Goal: Task Accomplishment & Management: Complete application form

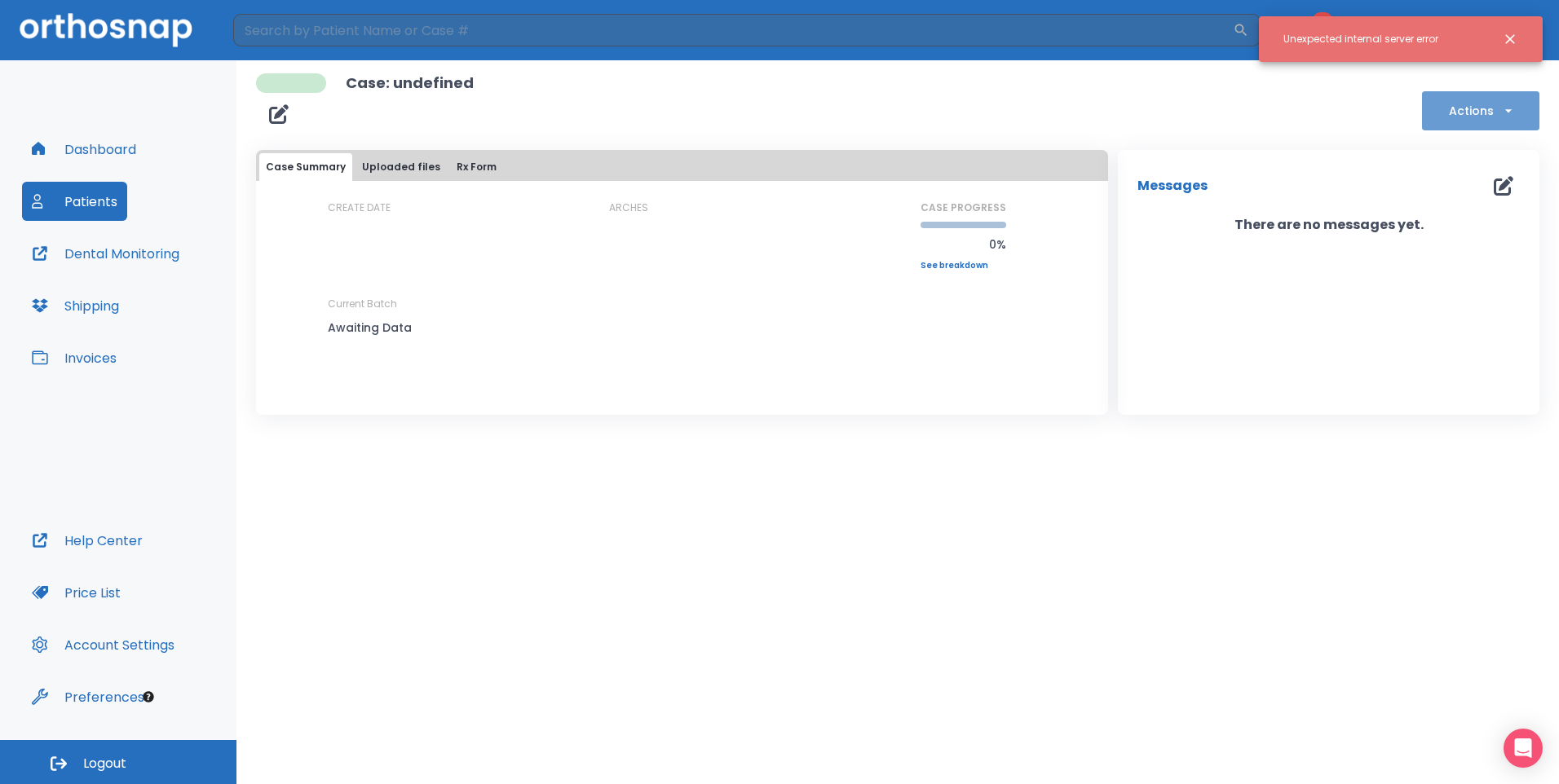
click at [1450, 117] on button "Actions" at bounding box center [1481, 110] width 118 height 39
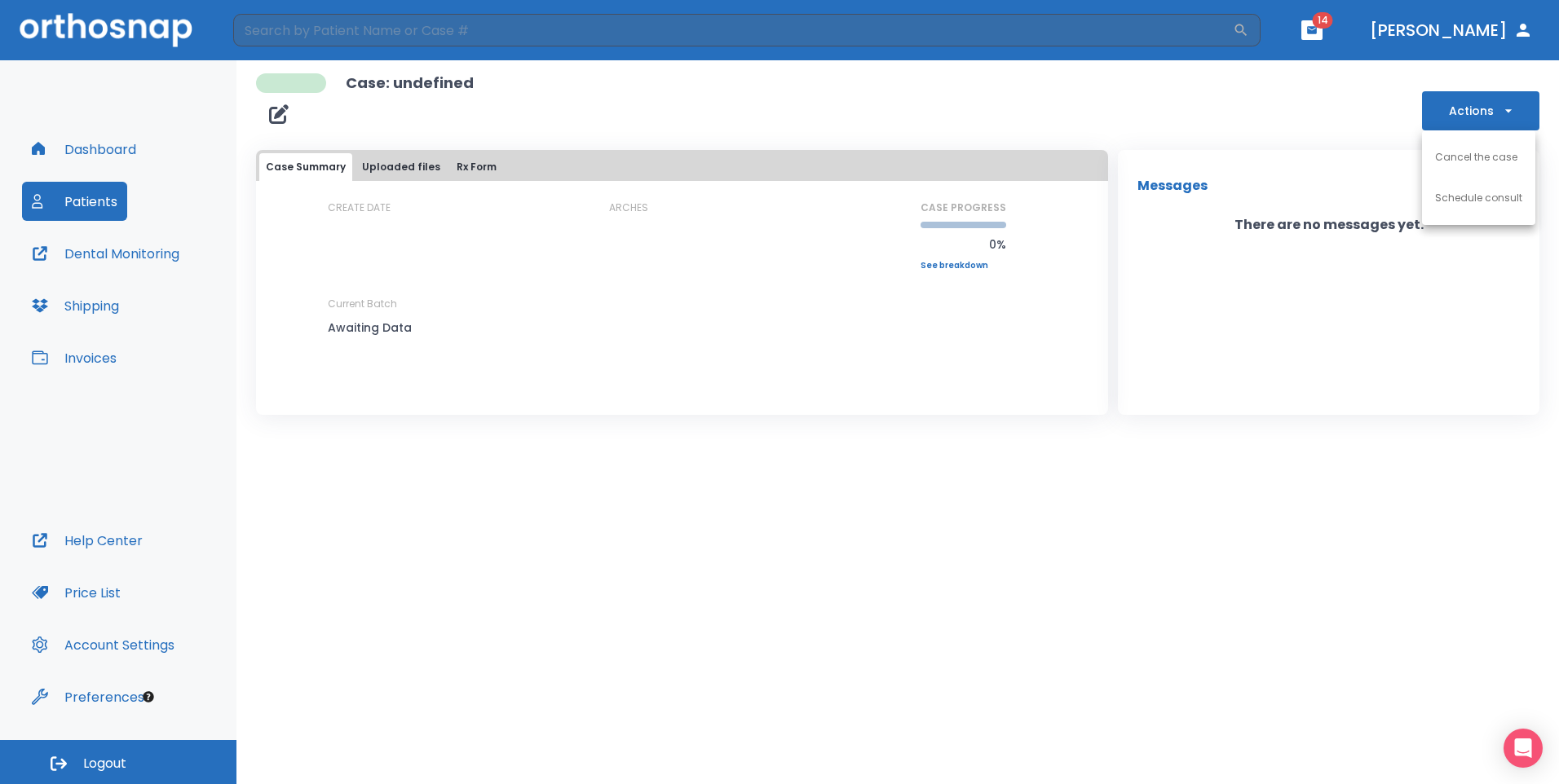
click at [1353, 515] on div at bounding box center [780, 392] width 1559 height 784
click at [88, 152] on button "Dashboard" at bounding box center [84, 148] width 124 height 39
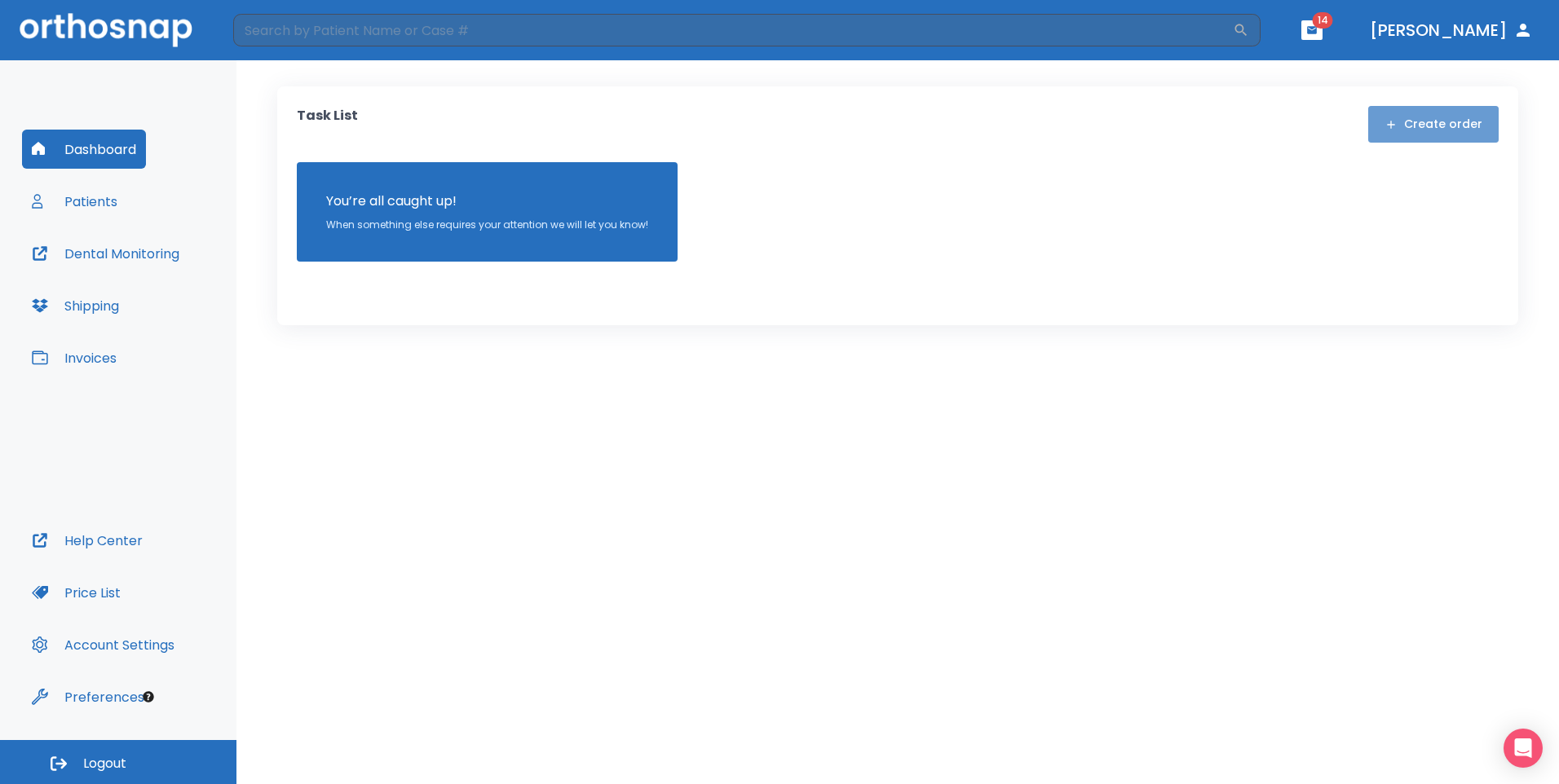
click at [1446, 119] on button "Create order" at bounding box center [1433, 124] width 130 height 36
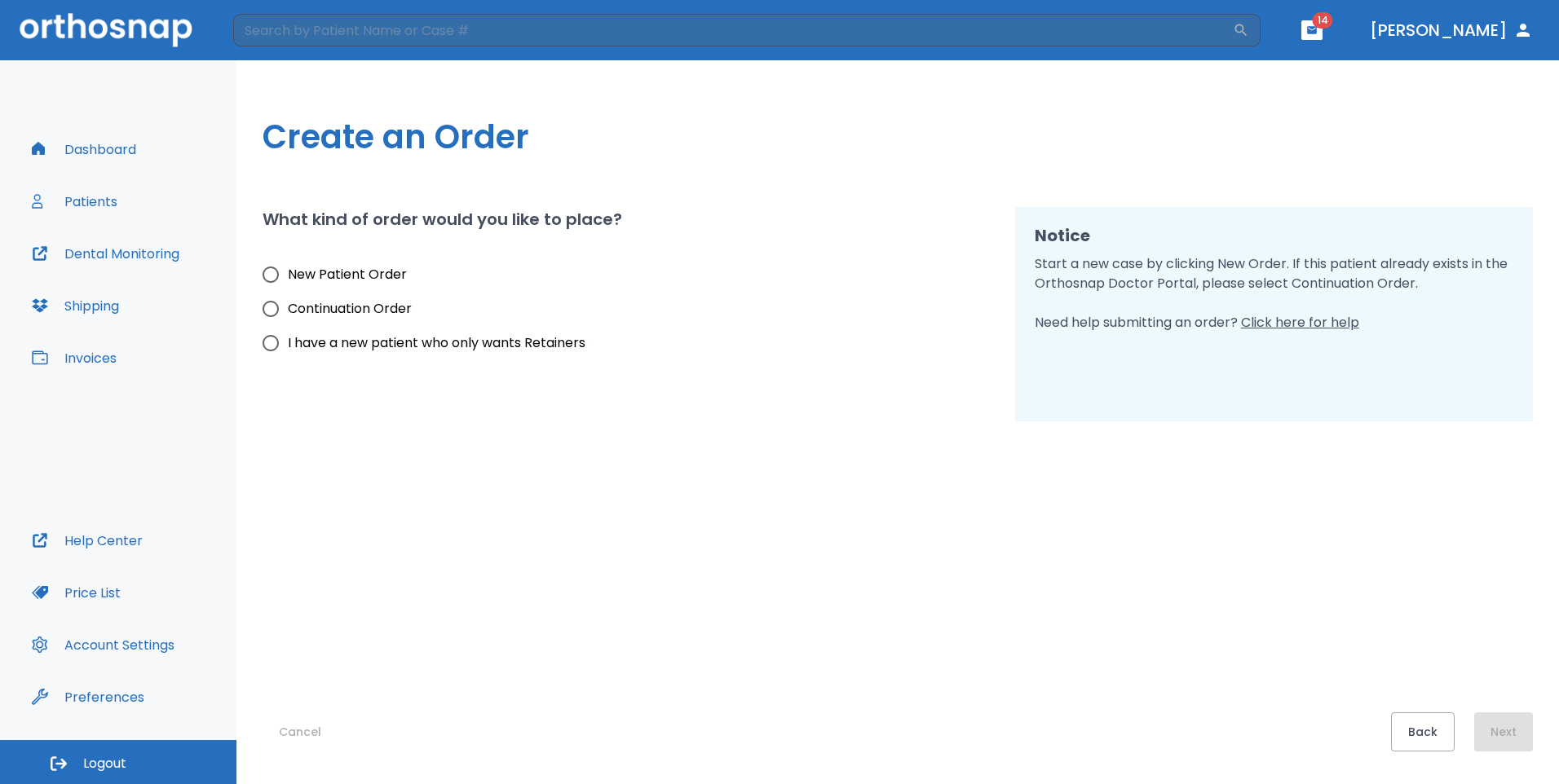
click at [269, 338] on input "I have a new patient who only wants Retainers" at bounding box center [270, 342] width 34 height 34
radio input "true"
click at [1506, 714] on button "Next" at bounding box center [1503, 732] width 59 height 39
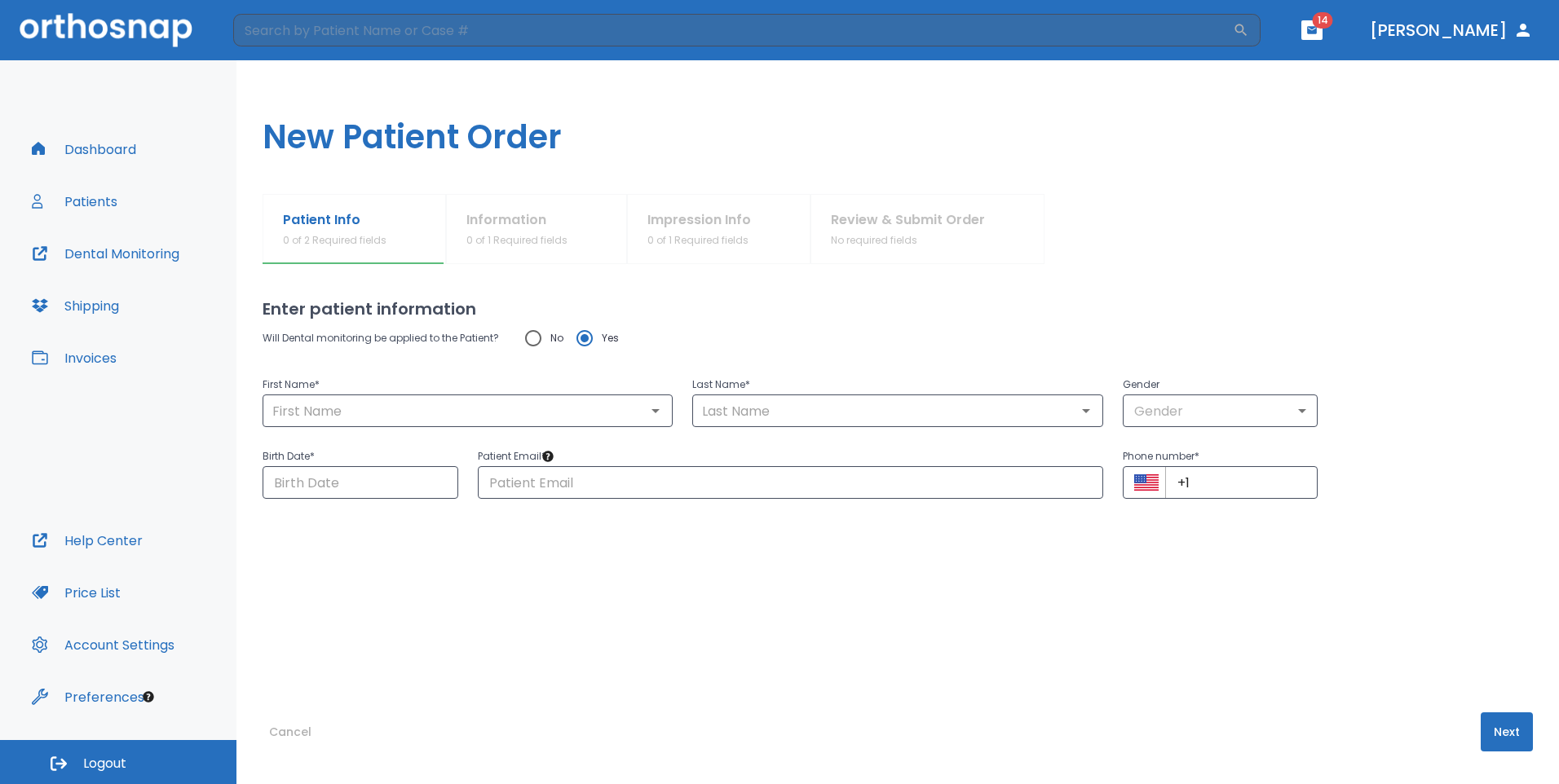
click at [533, 339] on input "No" at bounding box center [533, 337] width 34 height 34
radio input "true"
click at [450, 416] on input "text" at bounding box center [468, 411] width 401 height 23
type input "Christopher"
click at [765, 405] on input "text" at bounding box center [897, 411] width 401 height 23
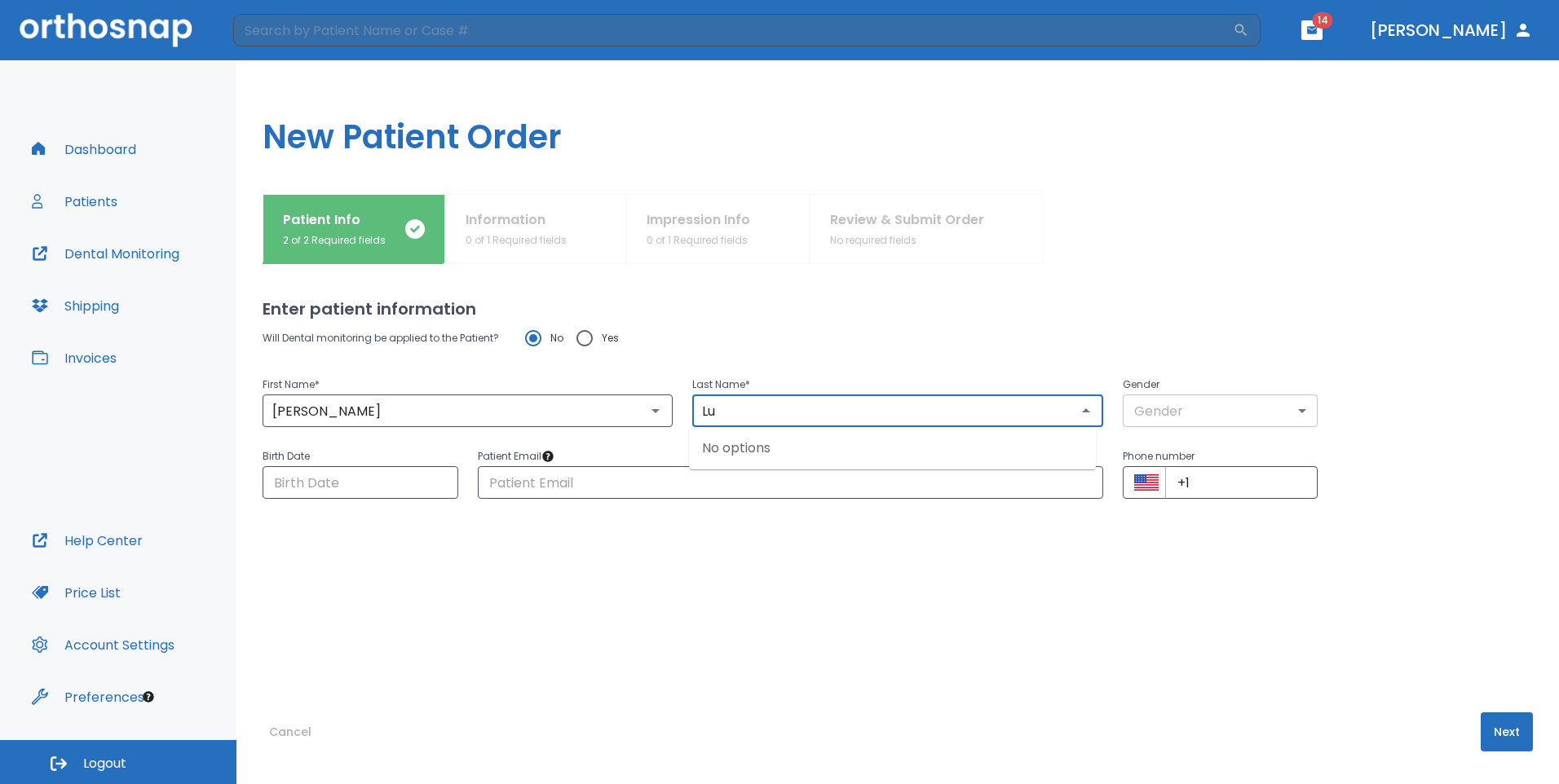
type input "Lu"
click at [1212, 412] on body "​ 14 Dr. Huynh Dashboard Patients Dental Monitoring Shipping Invoices Help Cent…" at bounding box center [780, 392] width 1559 height 784
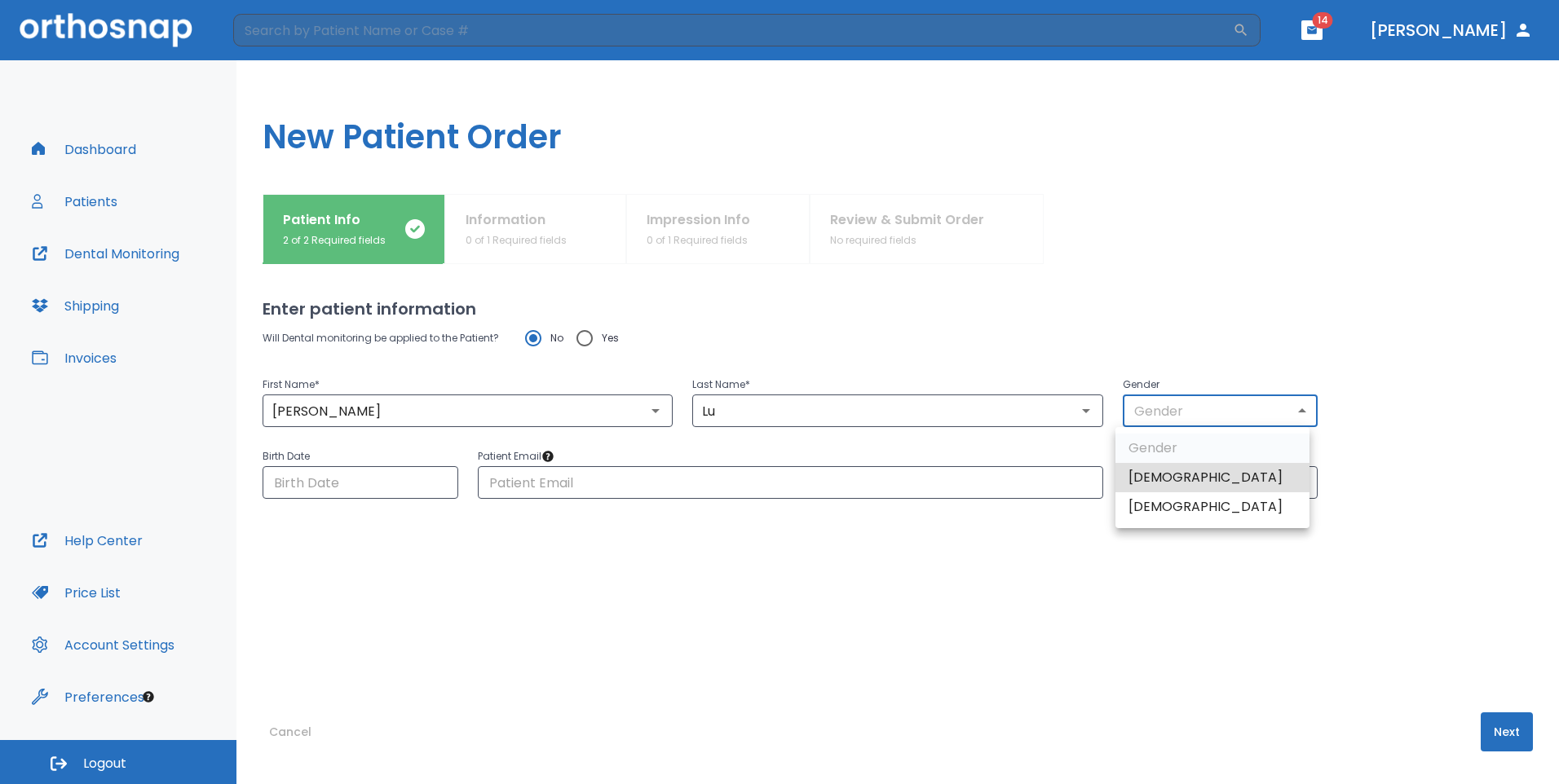
click at [1166, 481] on li "Male" at bounding box center [1212, 477] width 194 height 29
type input "1"
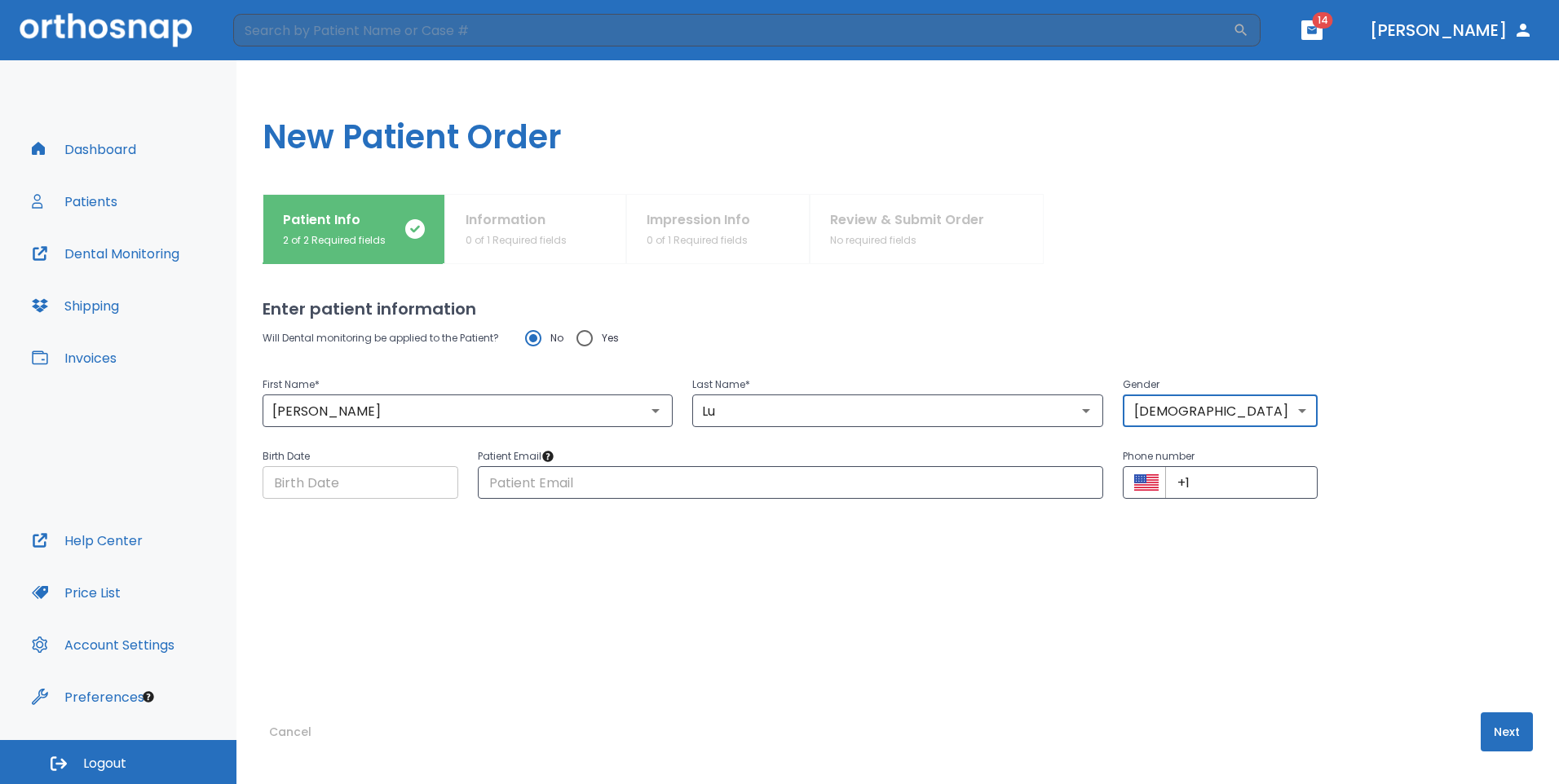
click at [382, 485] on input "Choose date" at bounding box center [361, 482] width 196 height 32
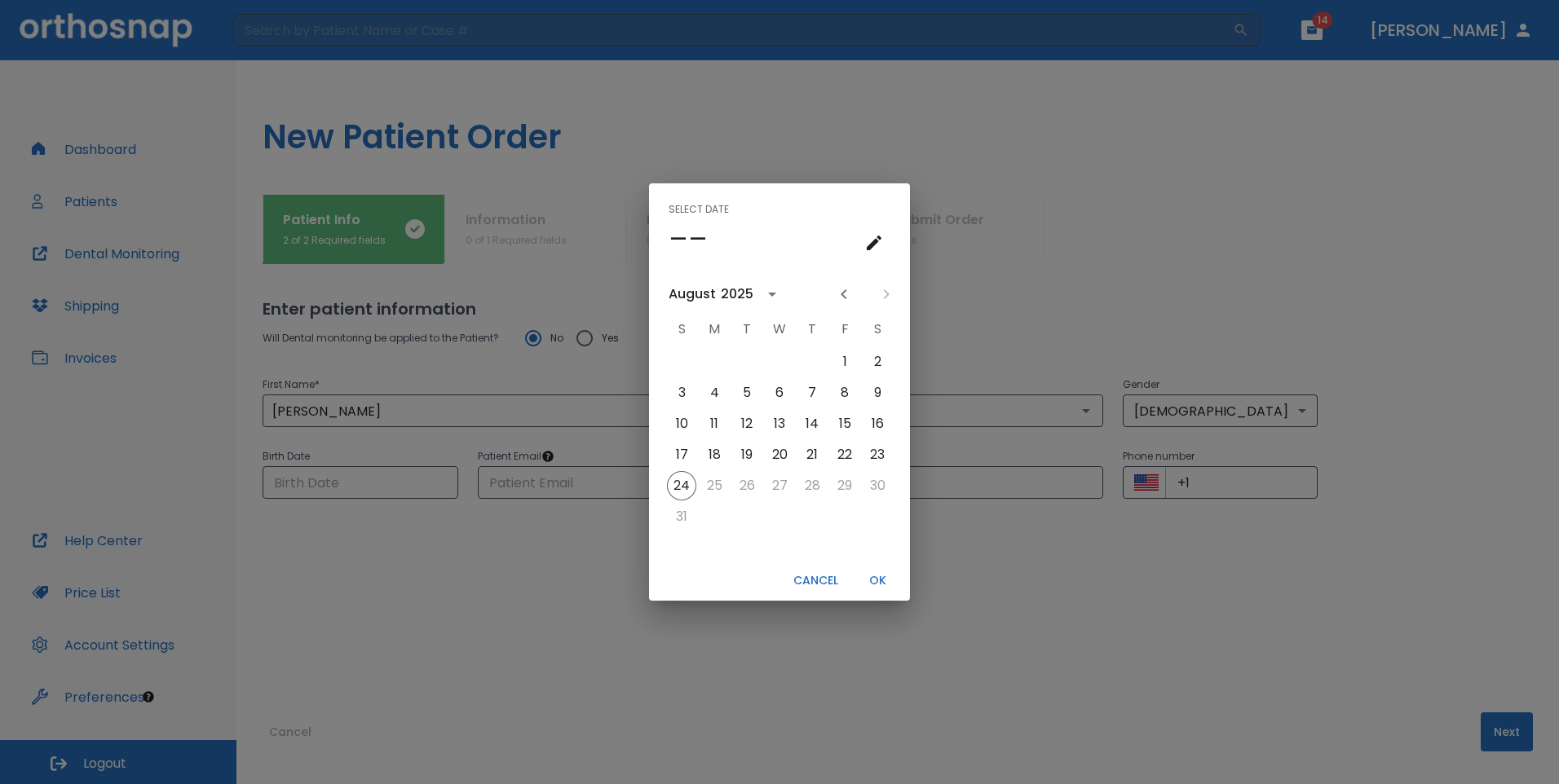
click at [849, 293] on icon "Previous month" at bounding box center [844, 294] width 20 height 20
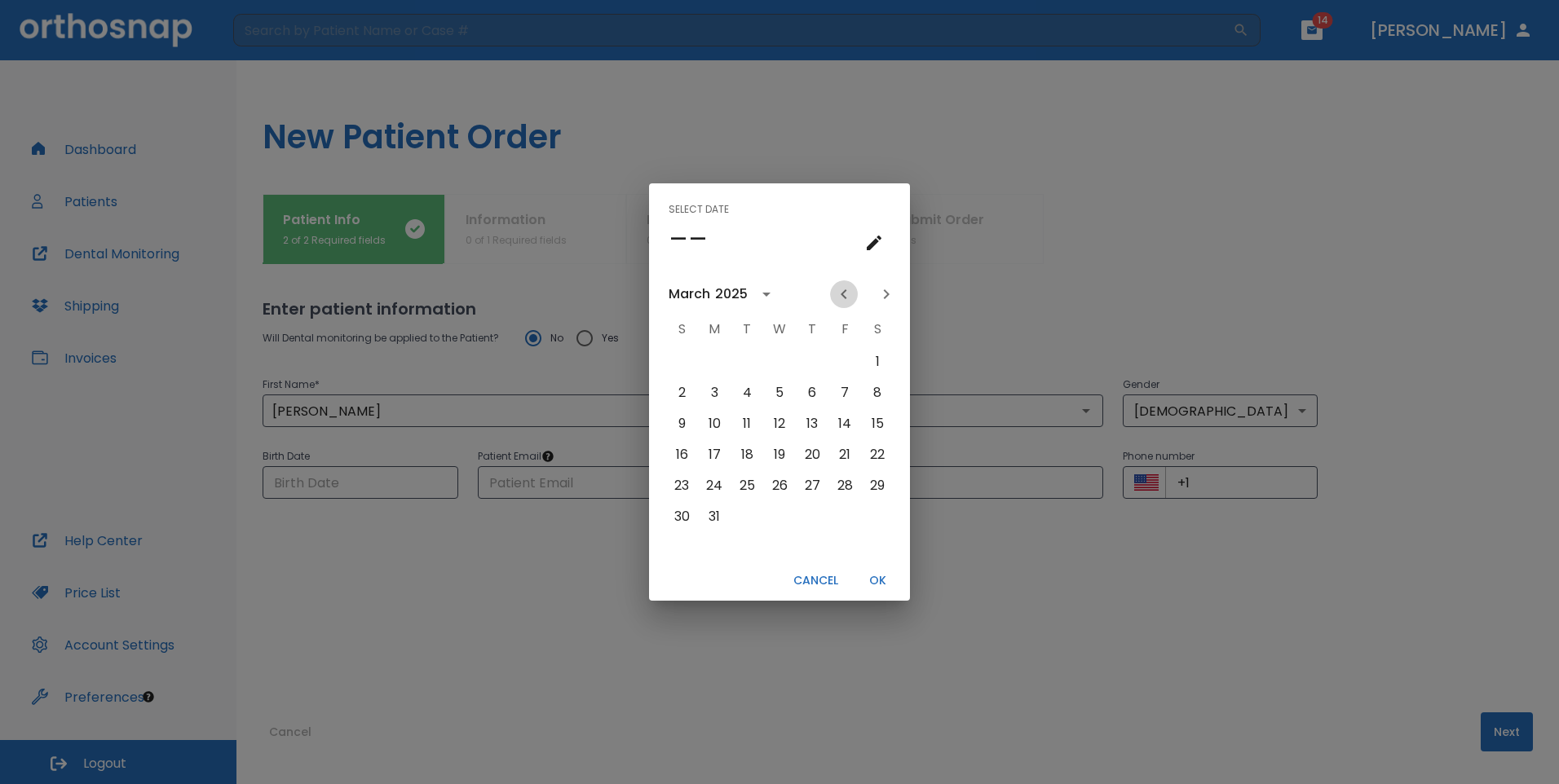
click at [849, 293] on icon "Previous month" at bounding box center [844, 294] width 20 height 20
click at [837, 293] on icon "Previous month" at bounding box center [844, 294] width 20 height 20
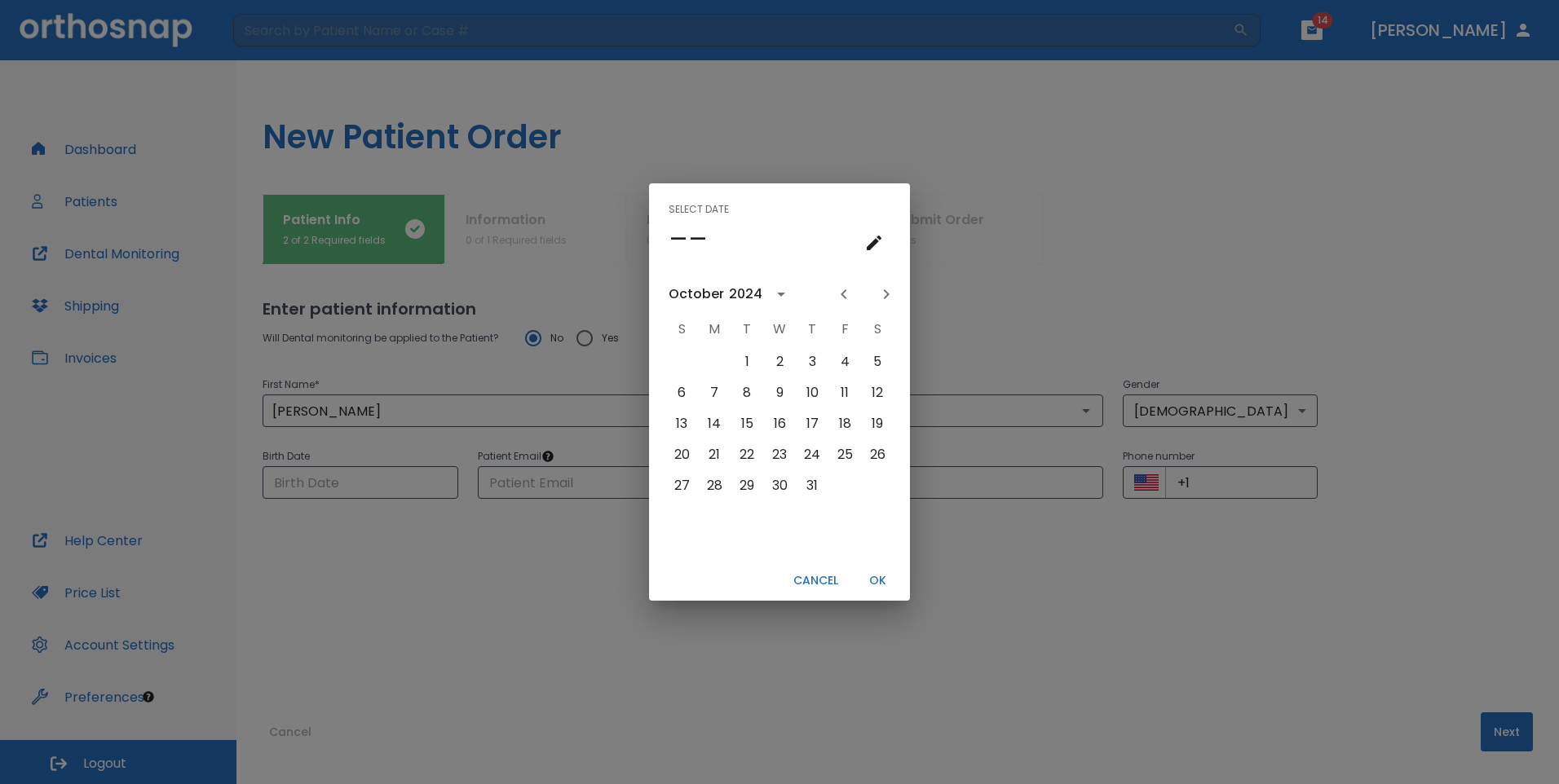
click at [837, 293] on icon "Previous month" at bounding box center [844, 294] width 20 height 20
click at [749, 292] on icon "calendar view is open, switch to year view" at bounding box center [759, 294] width 20 height 20
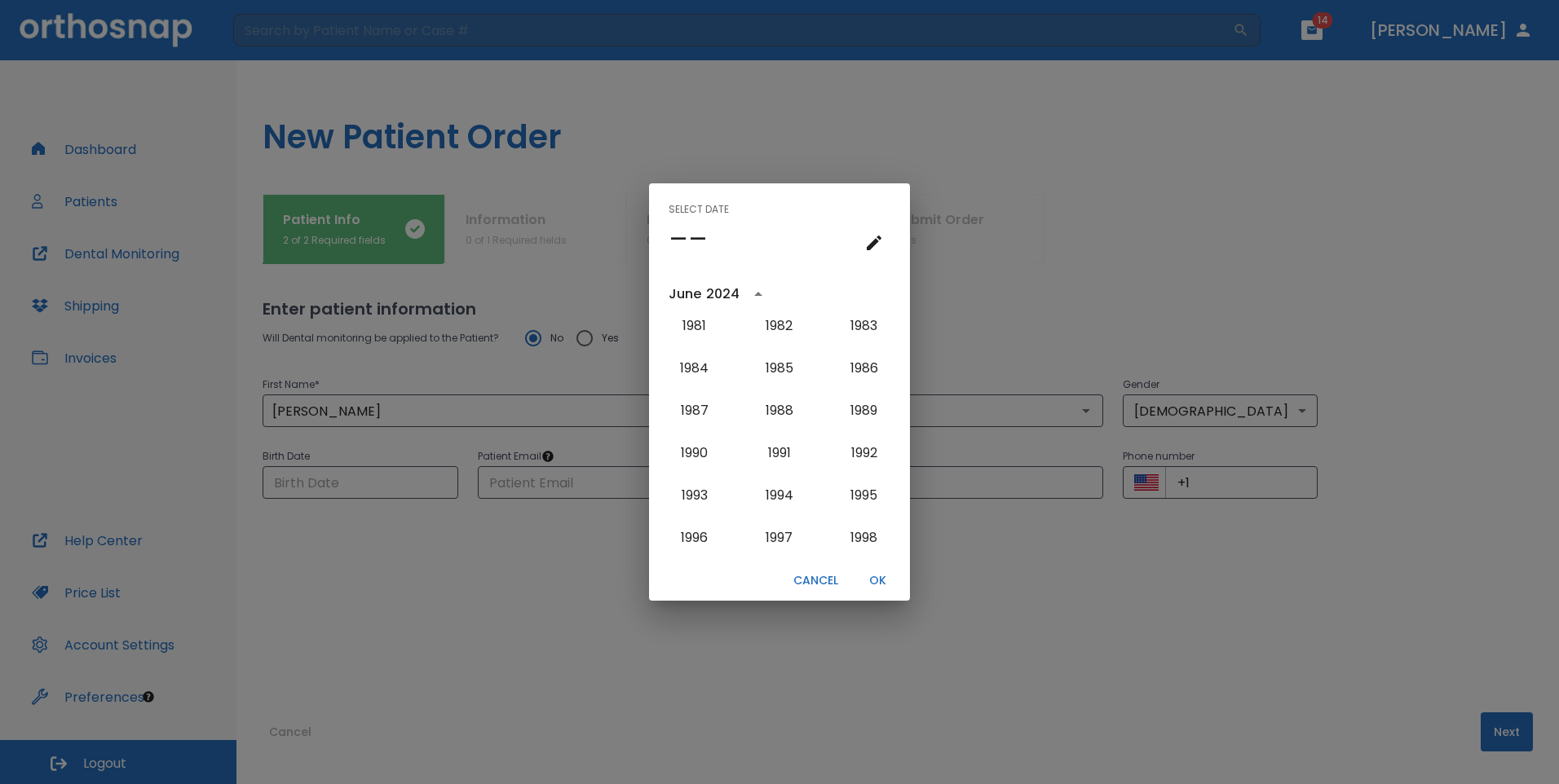
scroll to position [1146, 0]
click at [861, 547] on button "1998" at bounding box center [864, 544] width 59 height 29
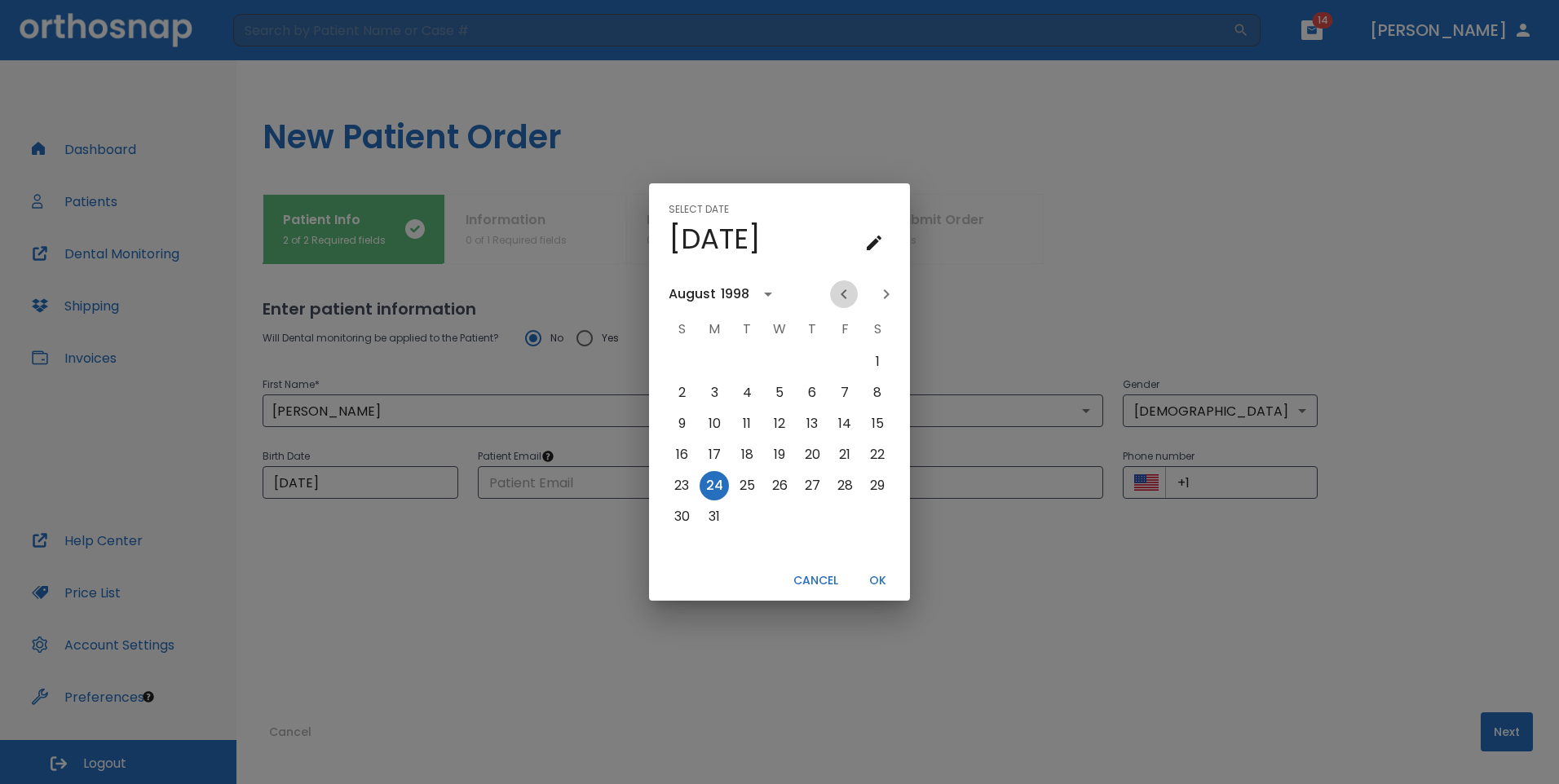
click at [842, 294] on icon "Previous month" at bounding box center [843, 294] width 6 height 10
click at [843, 294] on icon "Previous month" at bounding box center [843, 294] width 6 height 10
click at [775, 394] on button "6" at bounding box center [780, 392] width 29 height 29
type input "05/06/1998"
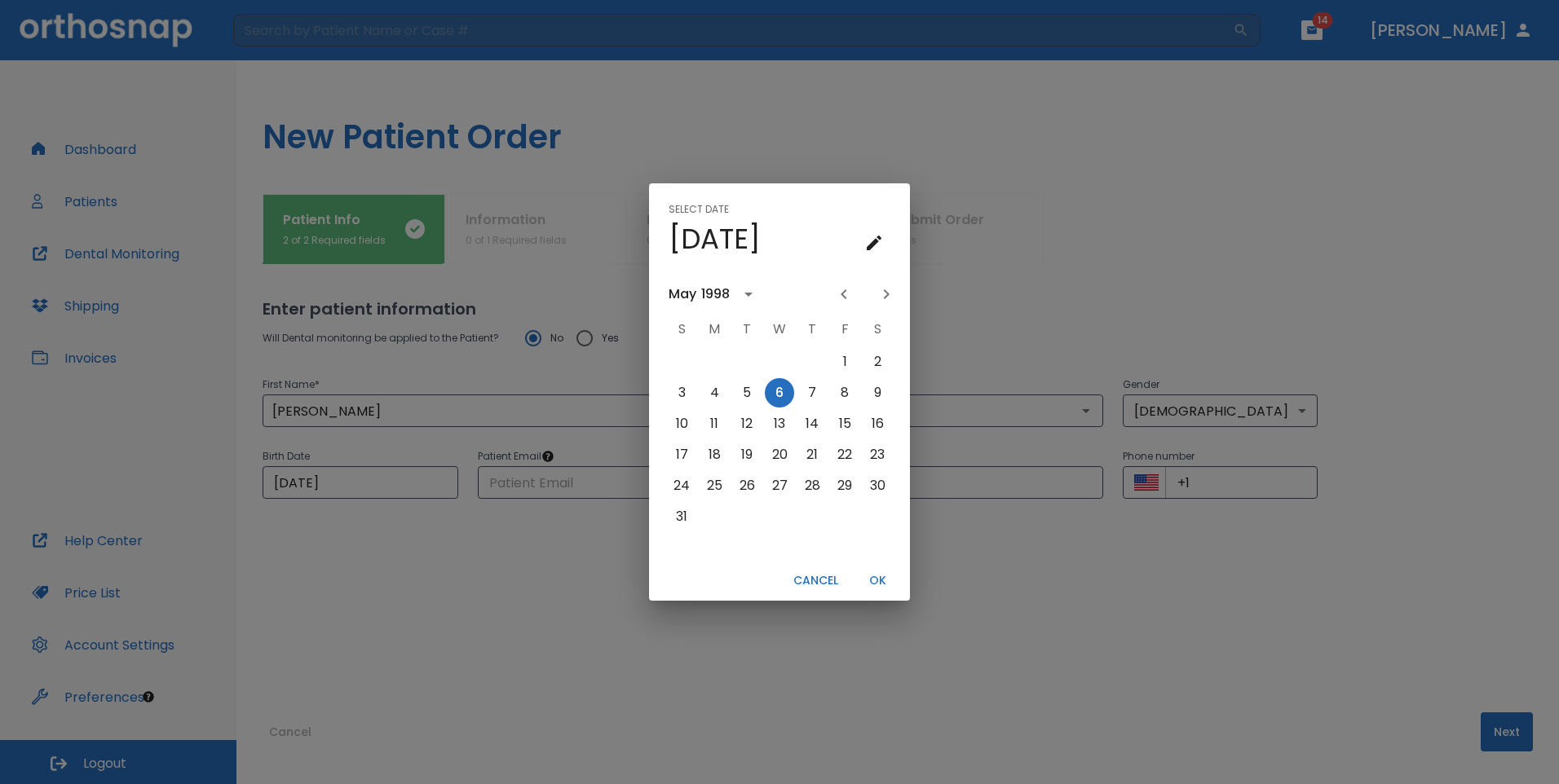
click at [876, 580] on button "OK" at bounding box center [877, 580] width 52 height 27
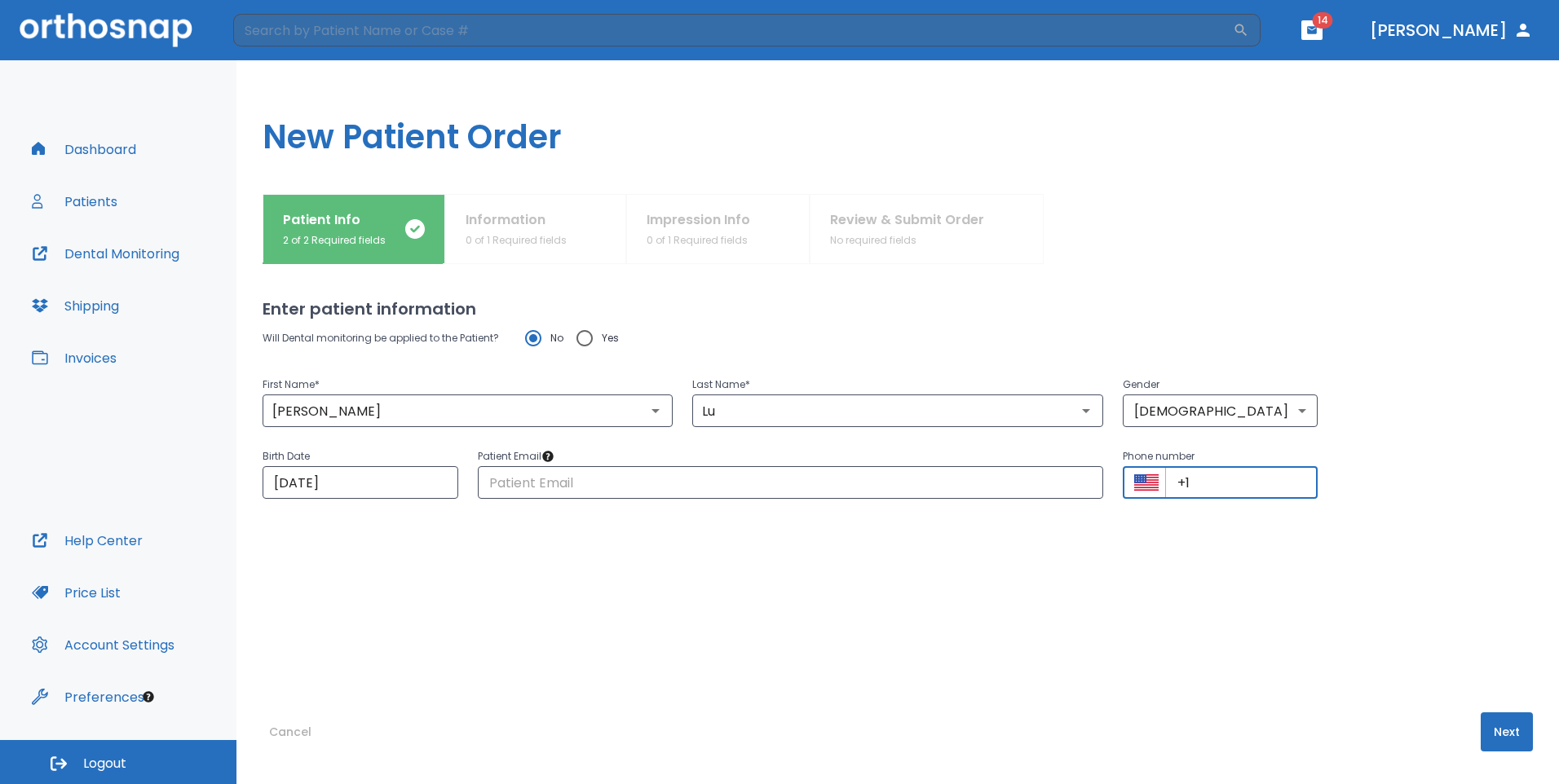
click at [1217, 489] on input "+1" at bounding box center [1241, 482] width 153 height 32
type input "+1 (917) 326-0387"
click at [688, 479] on input "text" at bounding box center [790, 482] width 625 height 32
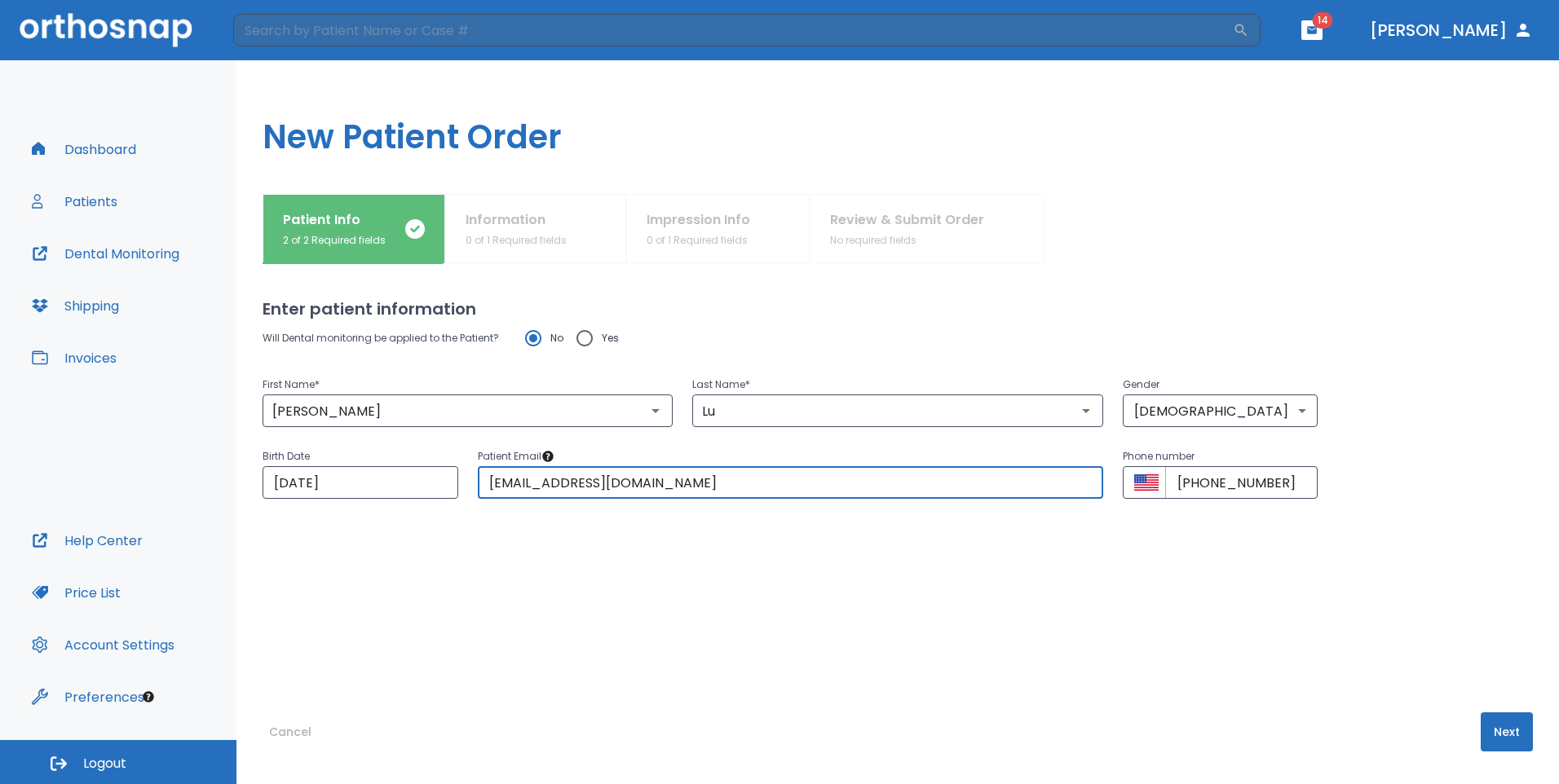
type input "clu42@colostate.edu"
click at [1486, 728] on button "Next" at bounding box center [1507, 732] width 52 height 39
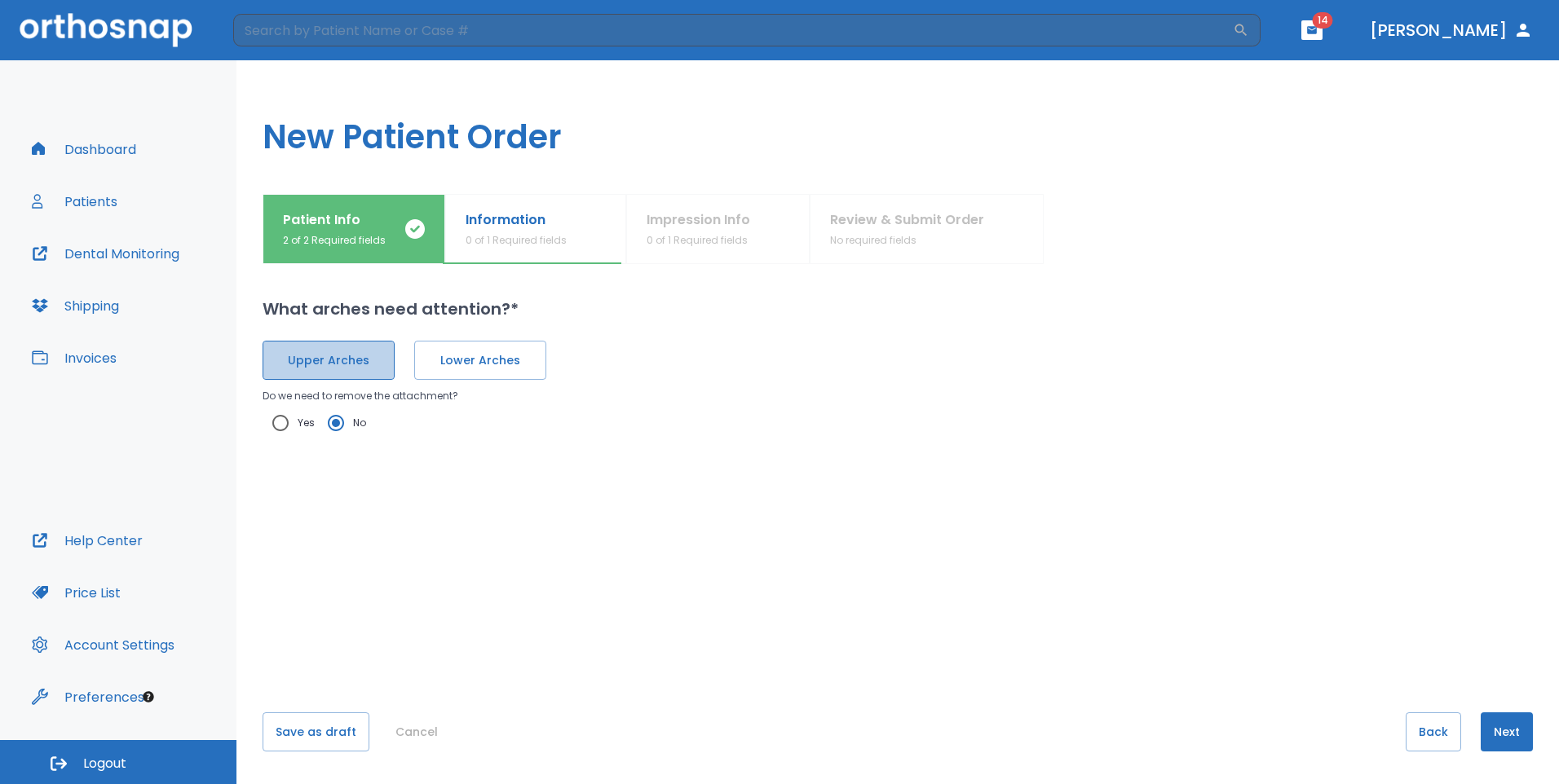
click at [314, 354] on span "Upper Arches" at bounding box center [328, 361] width 98 height 17
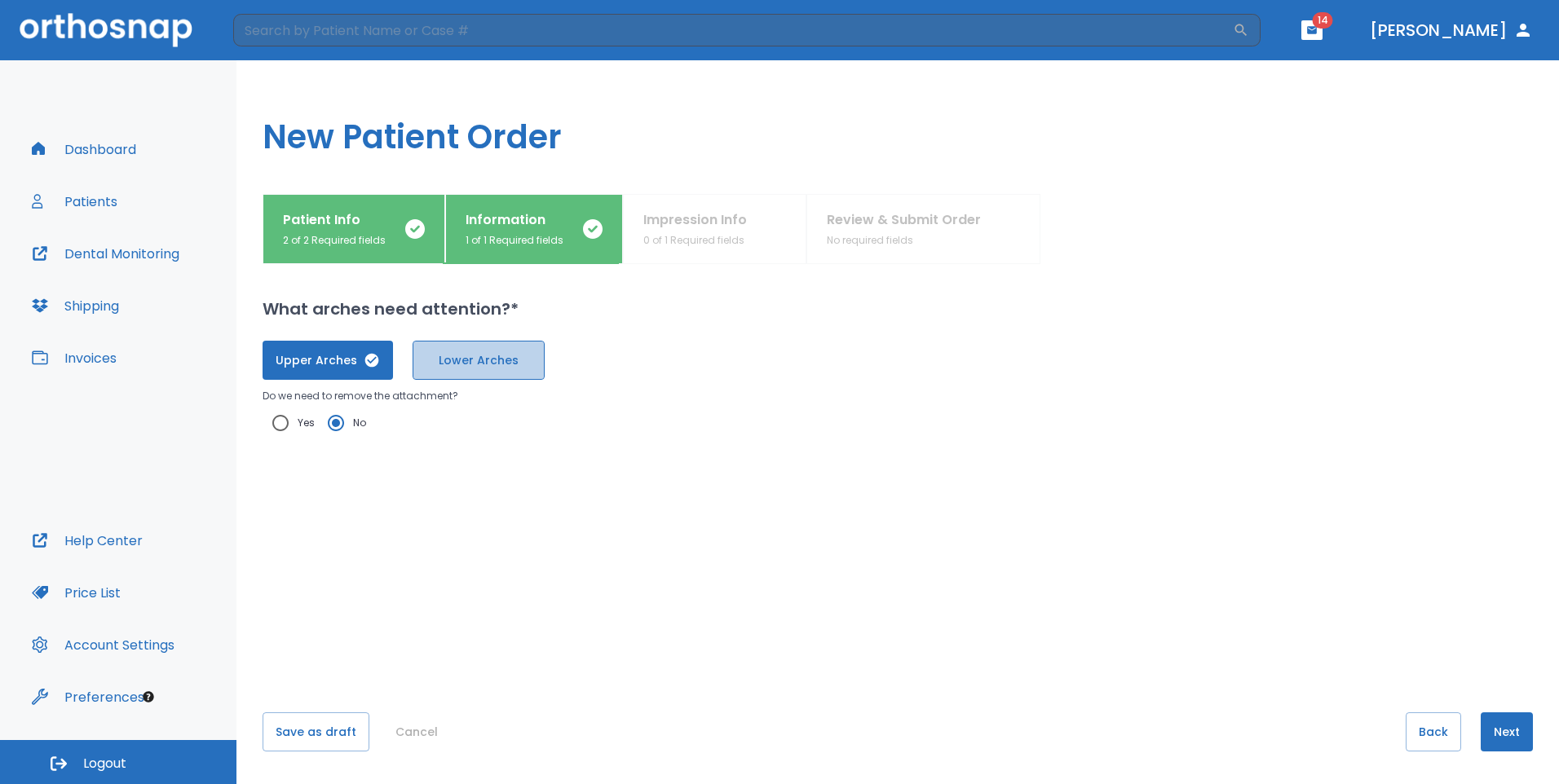
click at [470, 366] on span "Lower Arches" at bounding box center [478, 361] width 98 height 17
click at [1496, 733] on button "Next" at bounding box center [1507, 732] width 52 height 39
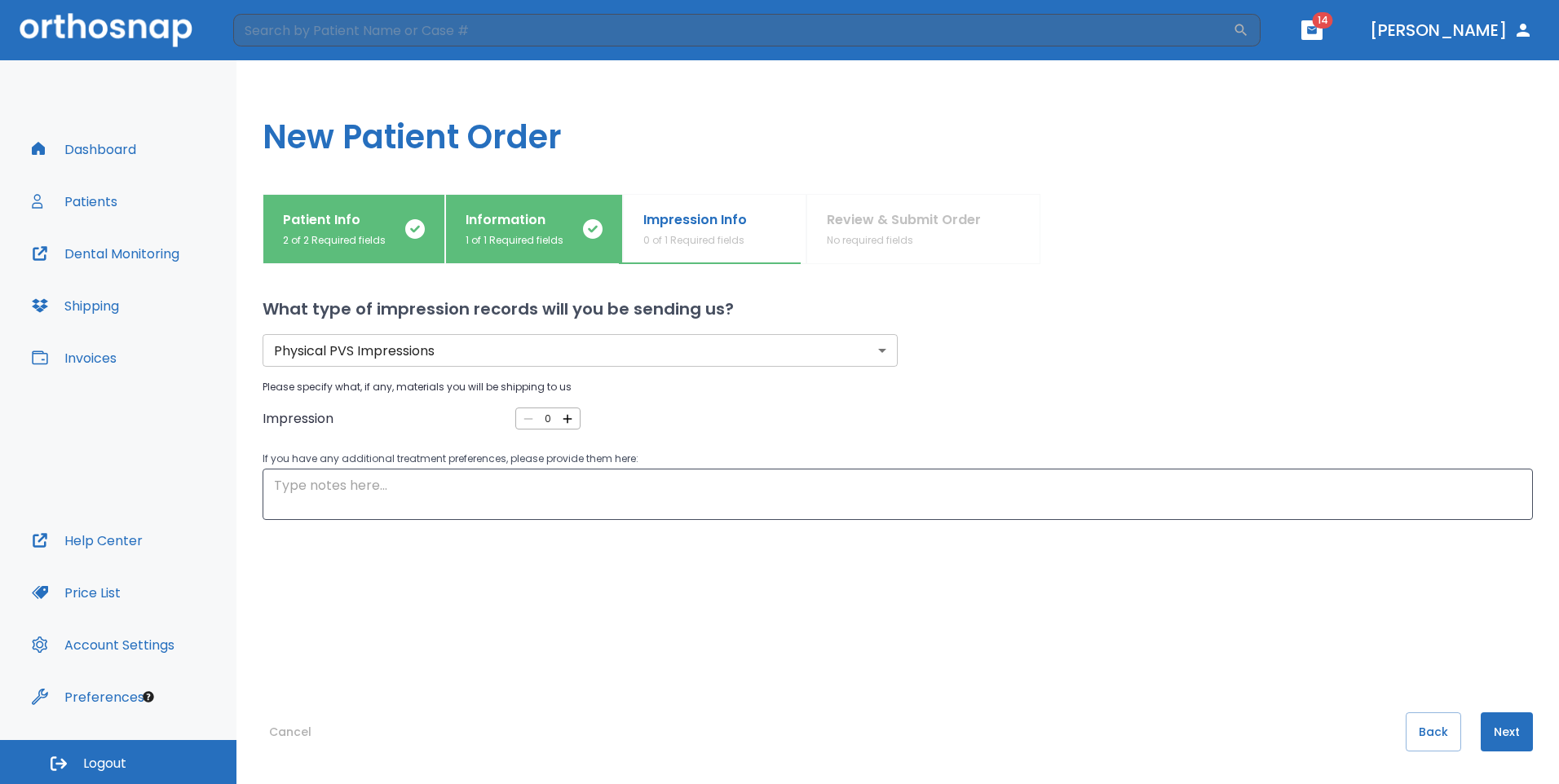
click at [691, 342] on body "​ 14 Dr. Huynh Dashboard Patients Dental Monitoring Shipping Invoices Help Cent…" at bounding box center [780, 392] width 1559 height 784
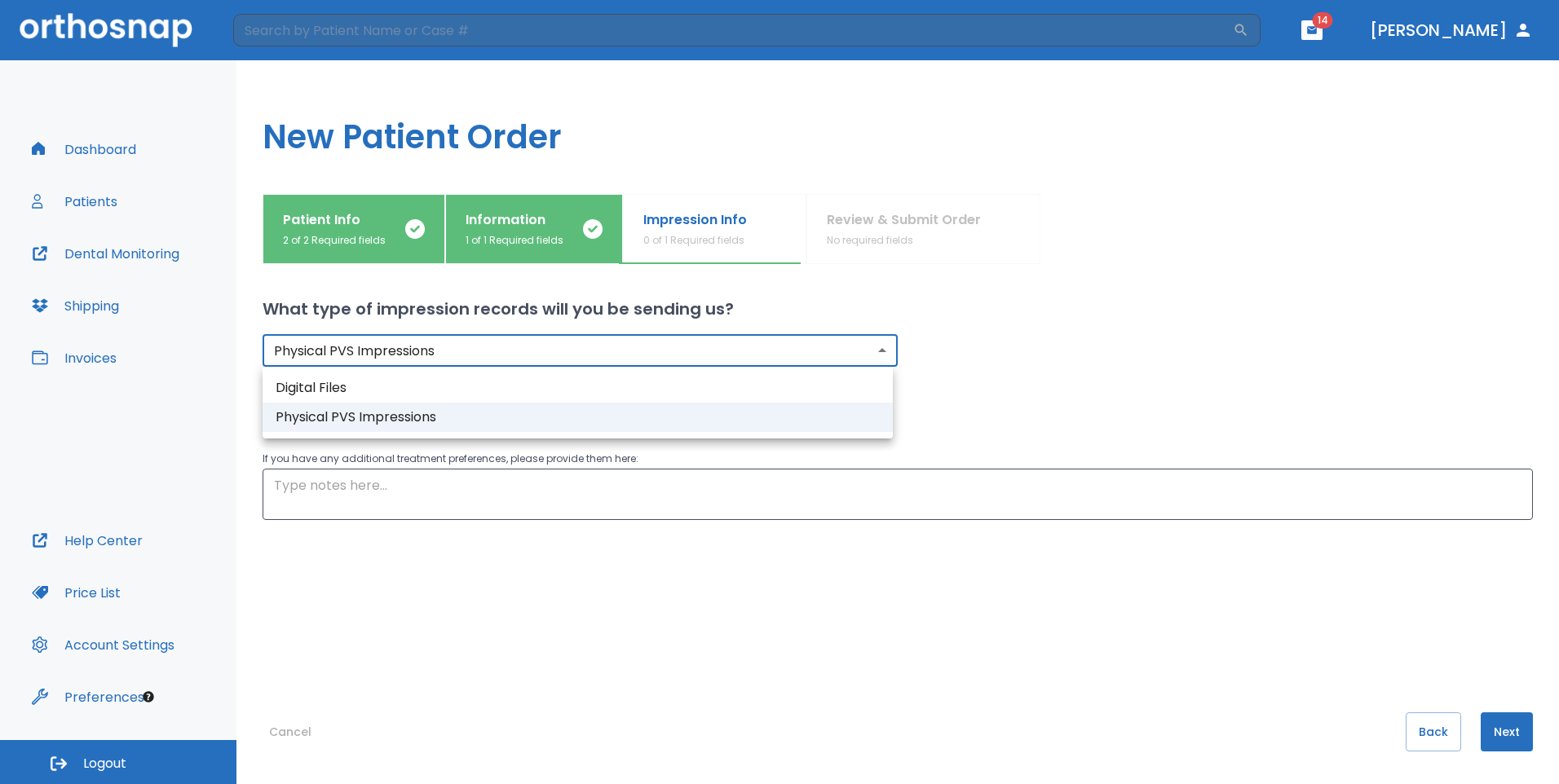
click at [1125, 356] on div at bounding box center [780, 392] width 1559 height 784
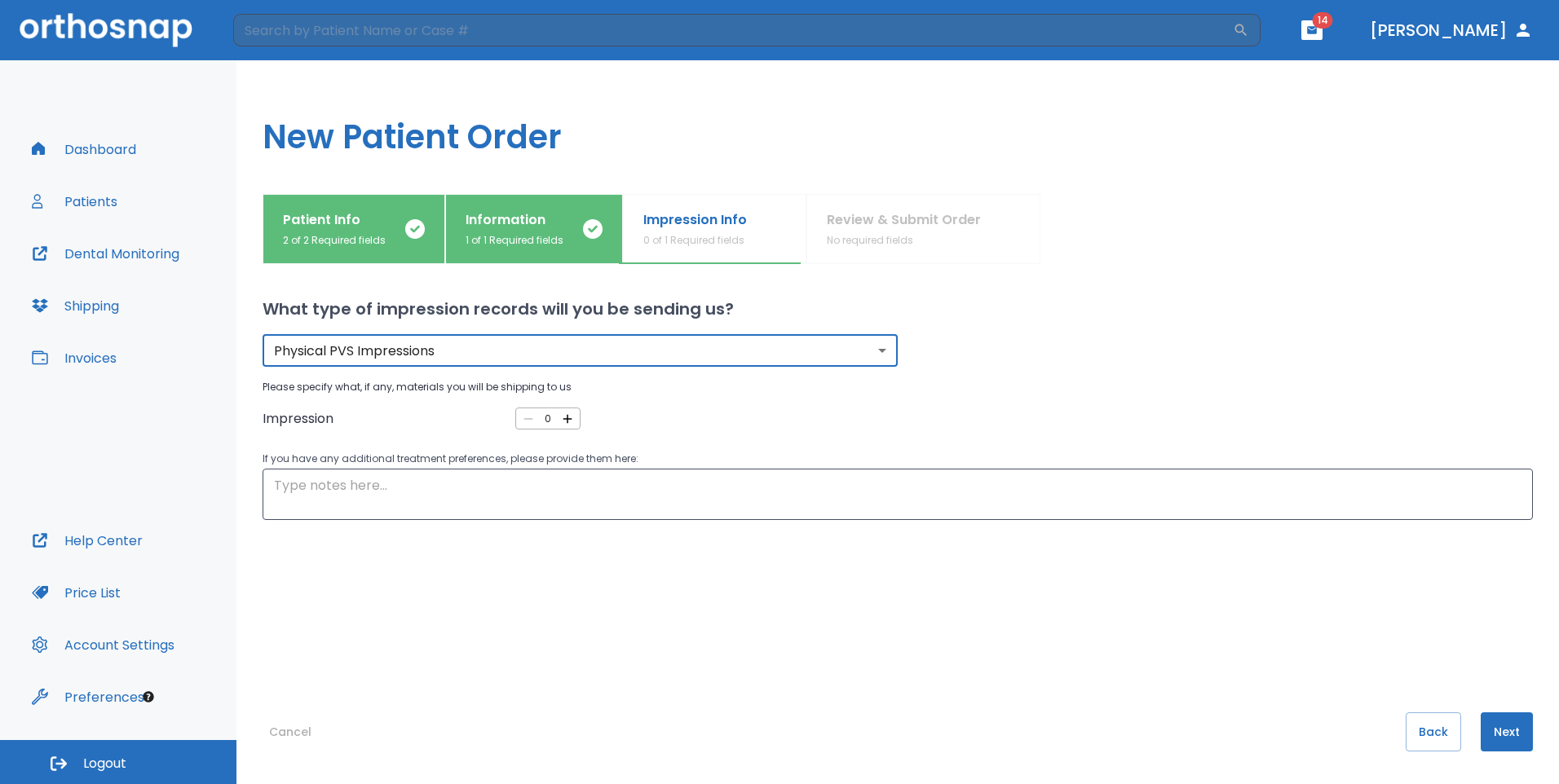
click at [571, 420] on icon "button" at bounding box center [568, 419] width 15 height 15
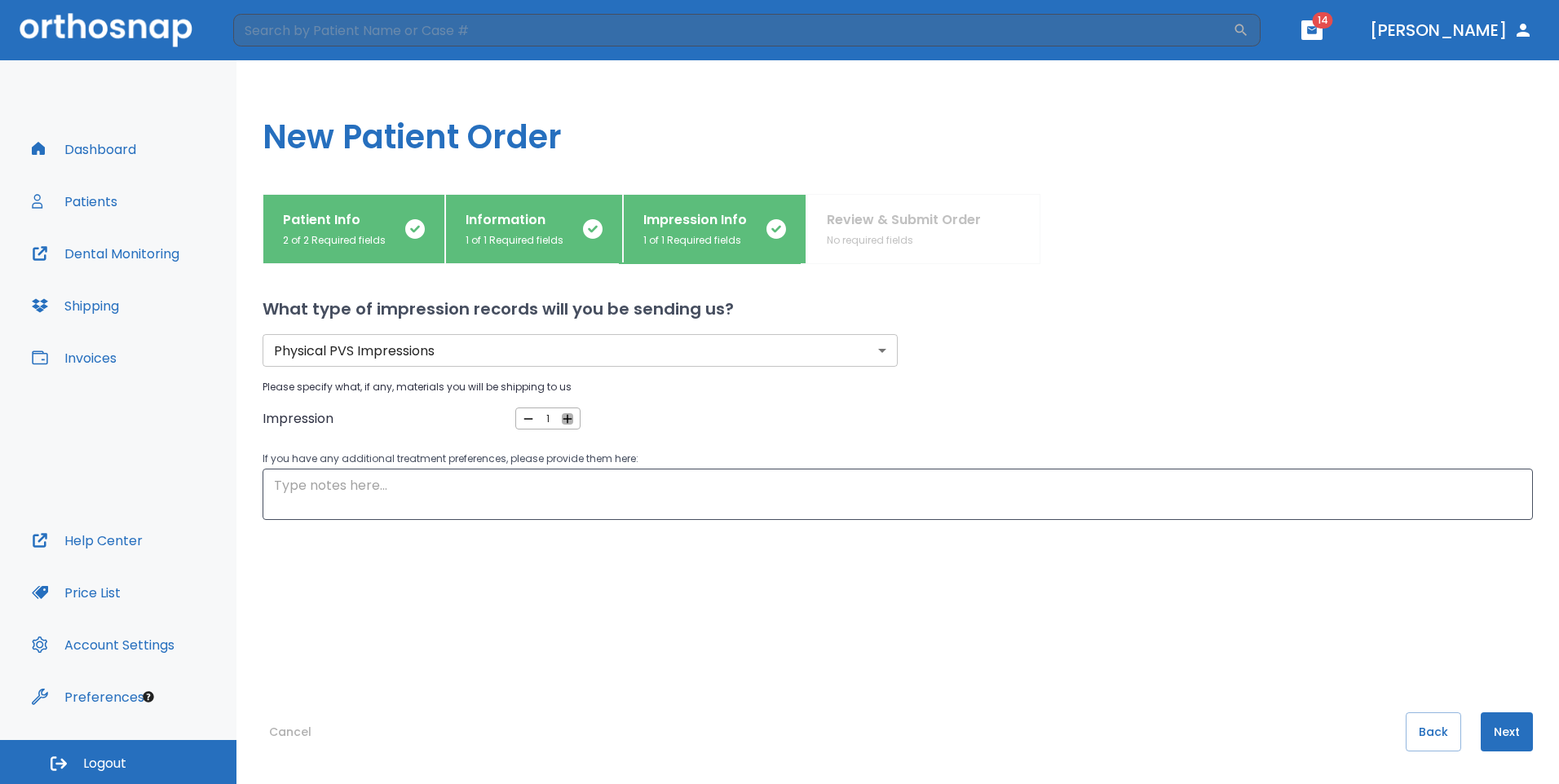
click at [571, 420] on icon "button" at bounding box center [568, 419] width 15 height 15
type input "2"
click at [447, 482] on textarea at bounding box center [897, 494] width 1248 height 37
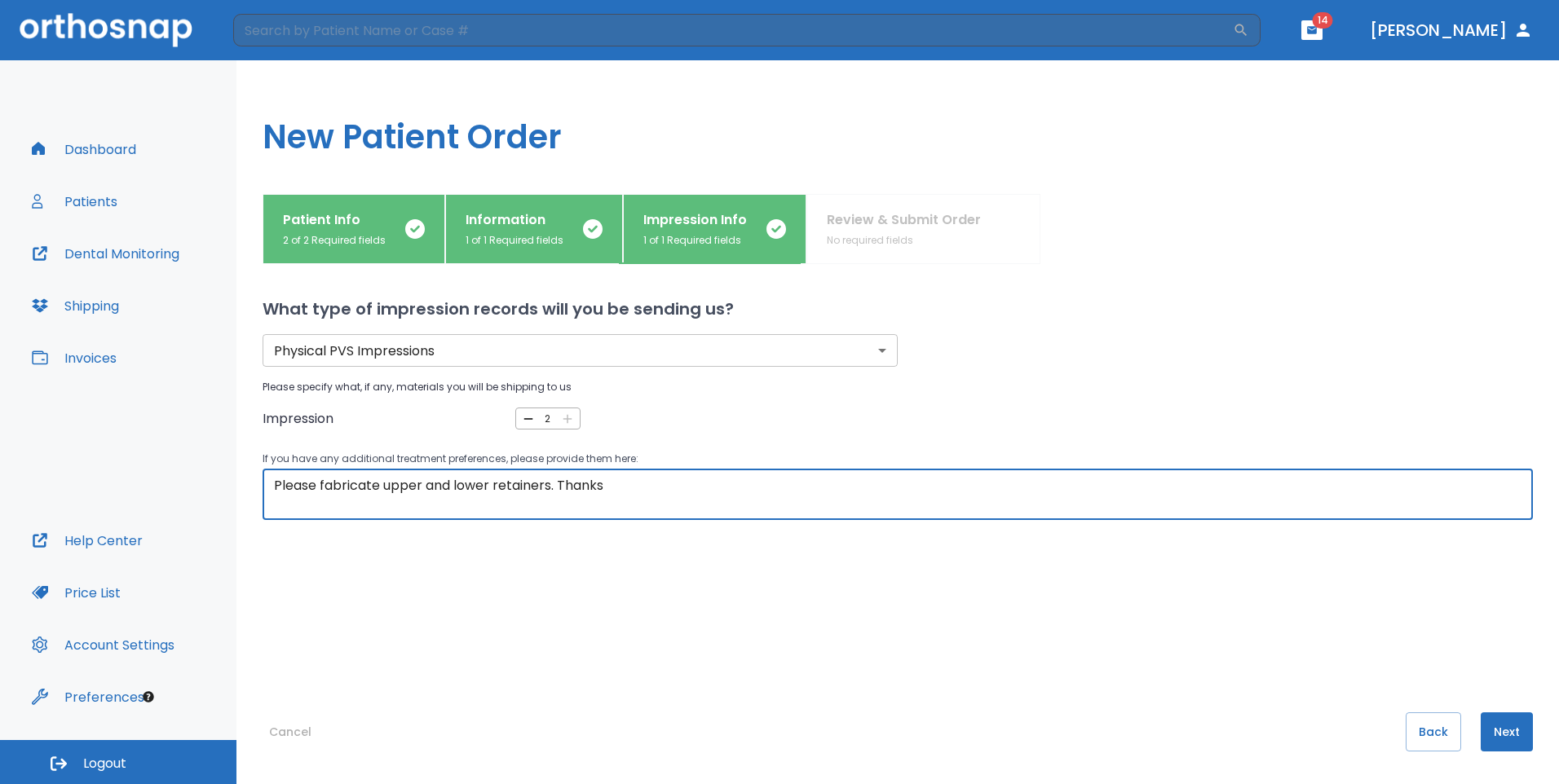
type textarea "Please fabricate upper and lower retainers. Thanks"
click at [1488, 722] on button "Next" at bounding box center [1507, 732] width 52 height 39
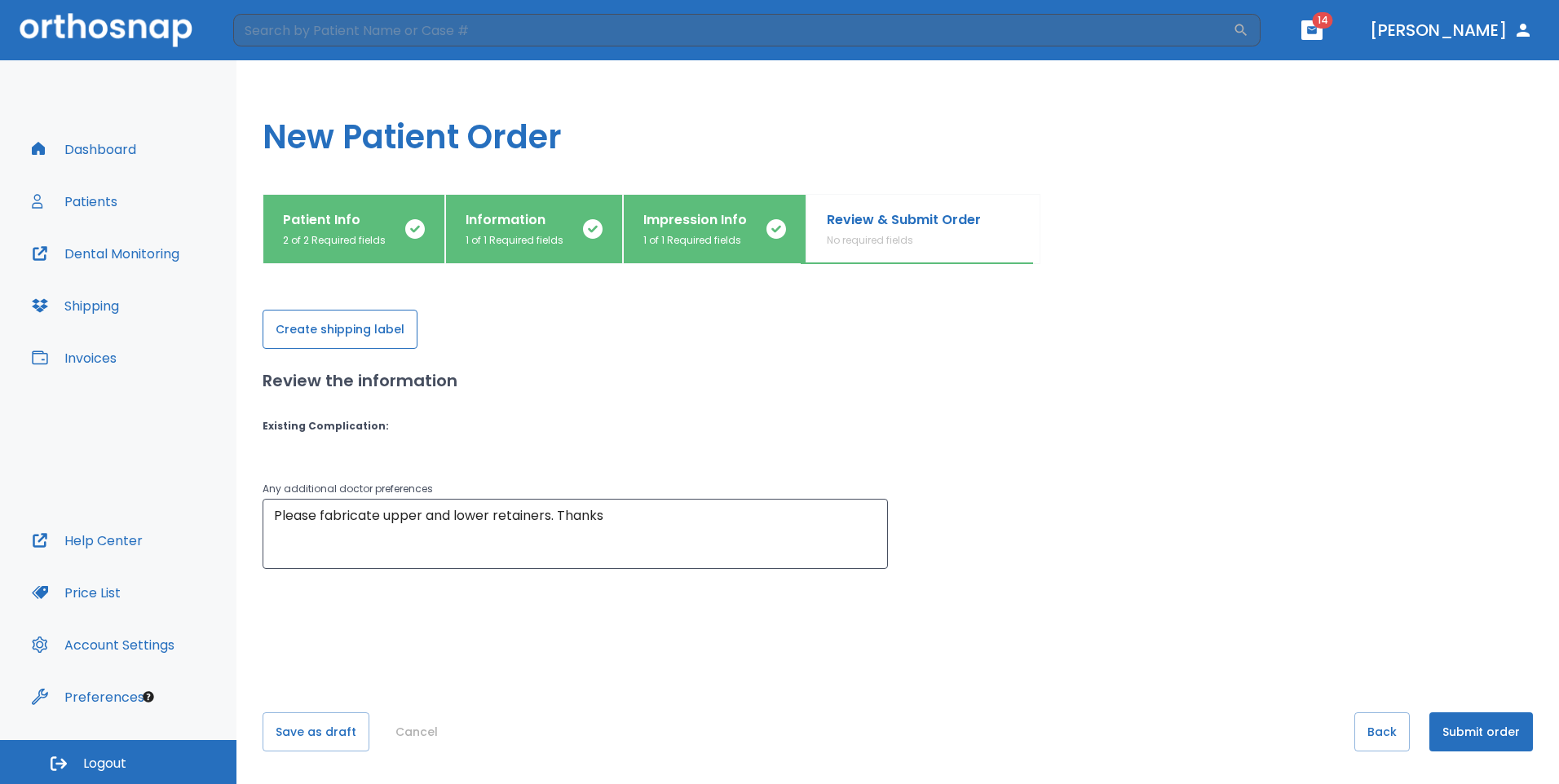
click at [333, 336] on button "Create shipping label" at bounding box center [340, 329] width 155 height 39
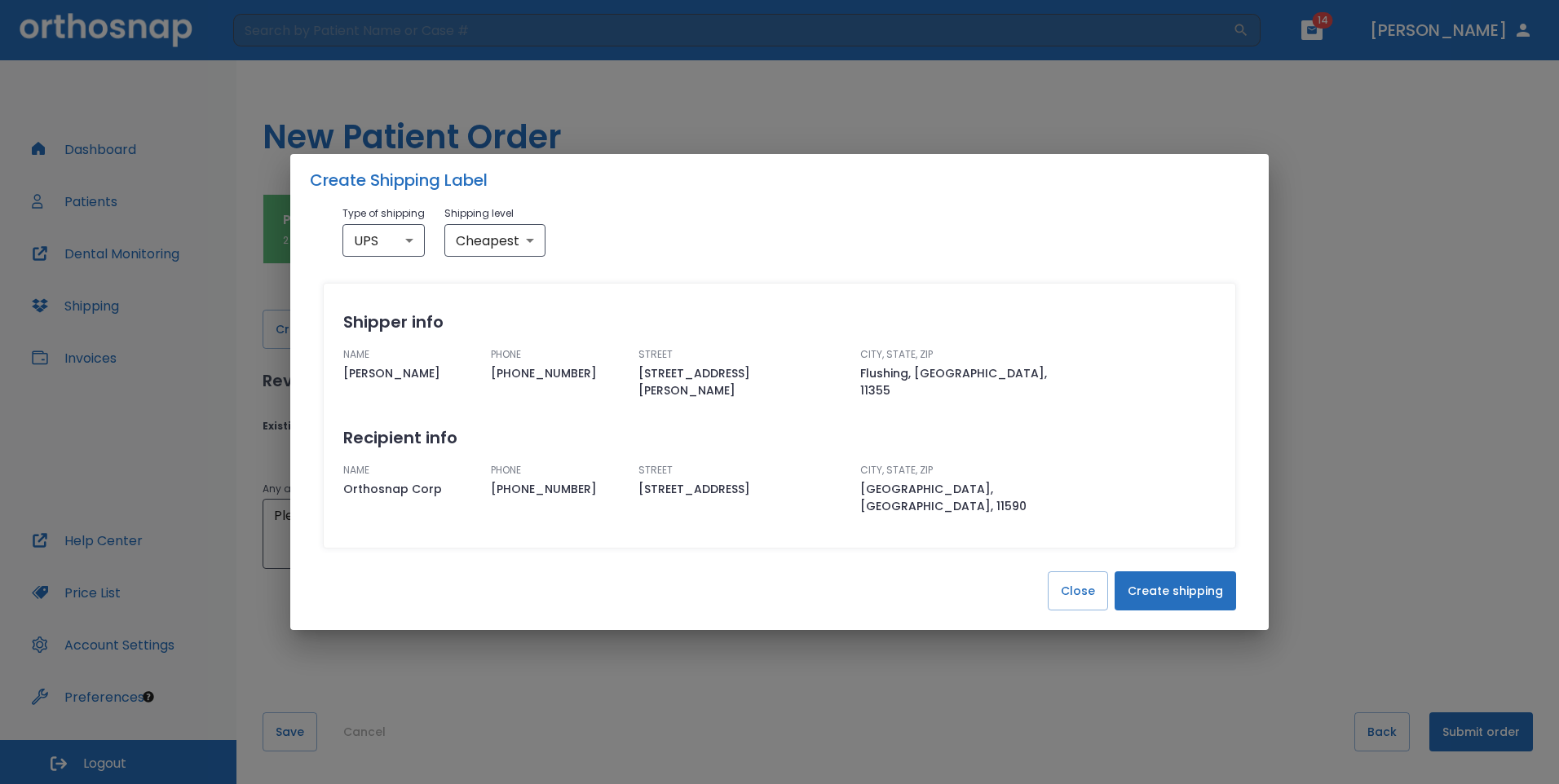
click at [1183, 572] on button "Create shipping" at bounding box center [1175, 590] width 122 height 39
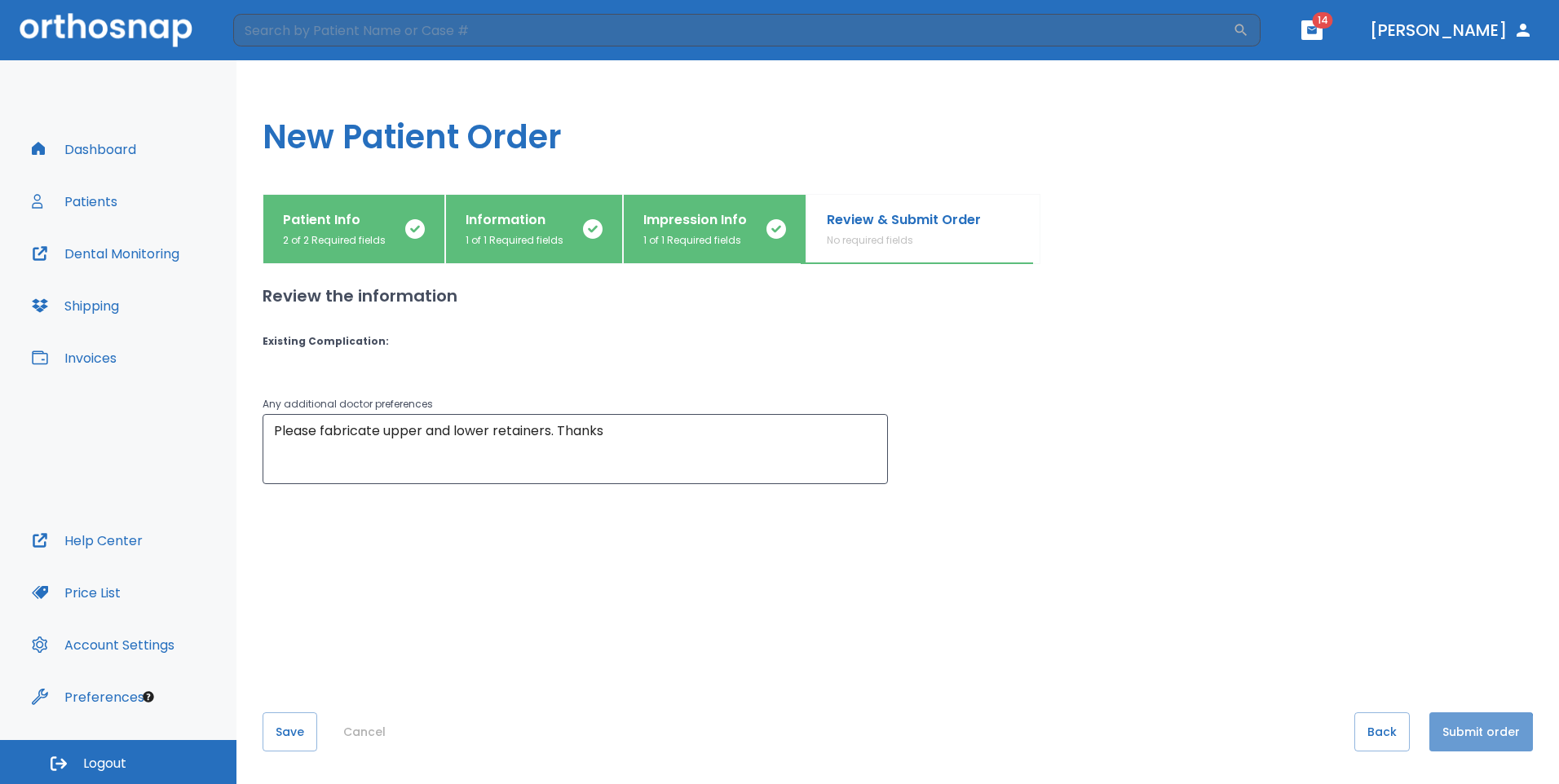
click at [1473, 734] on button "Submit order" at bounding box center [1481, 732] width 104 height 39
